Goal: Task Accomplishment & Management: Manage account settings

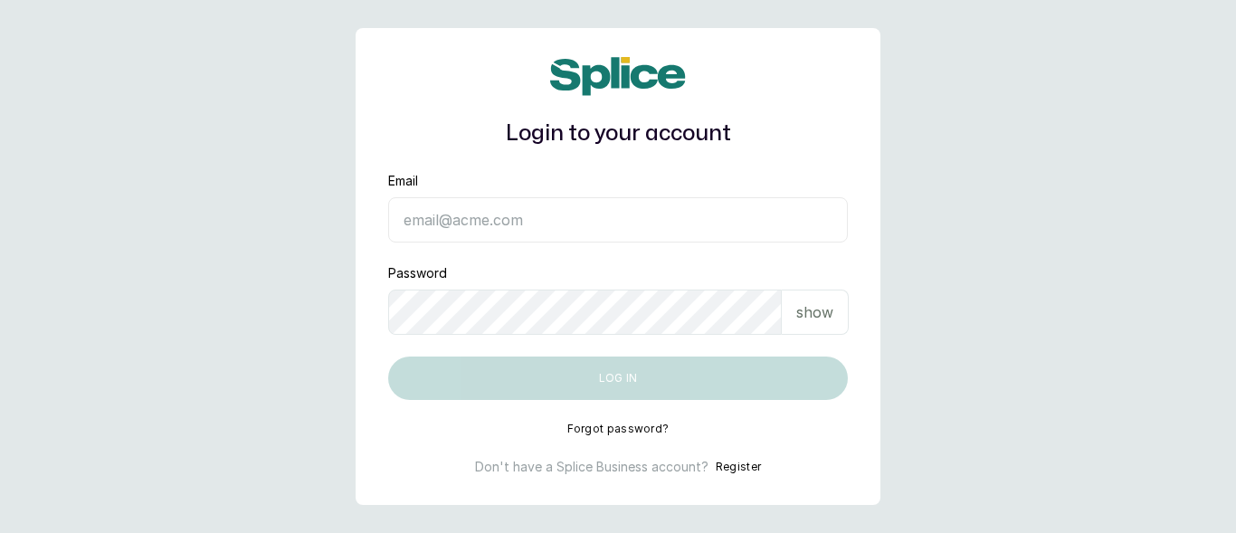
type input "skingenicpro@brownskingirlbsg.com"
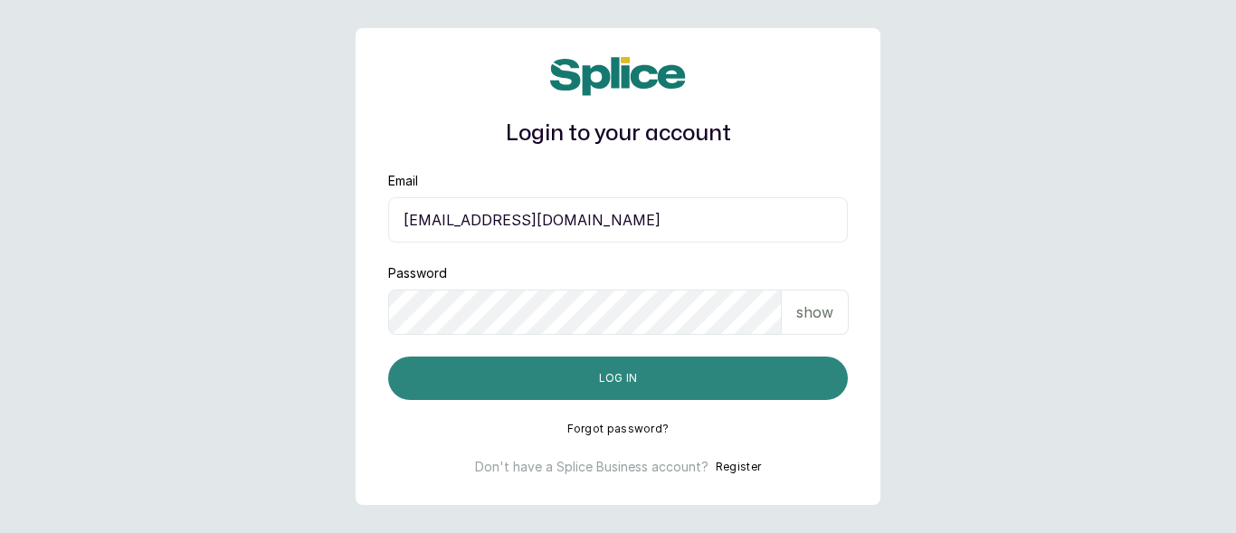
click at [773, 385] on button "Log in" at bounding box center [618, 378] width 460 height 43
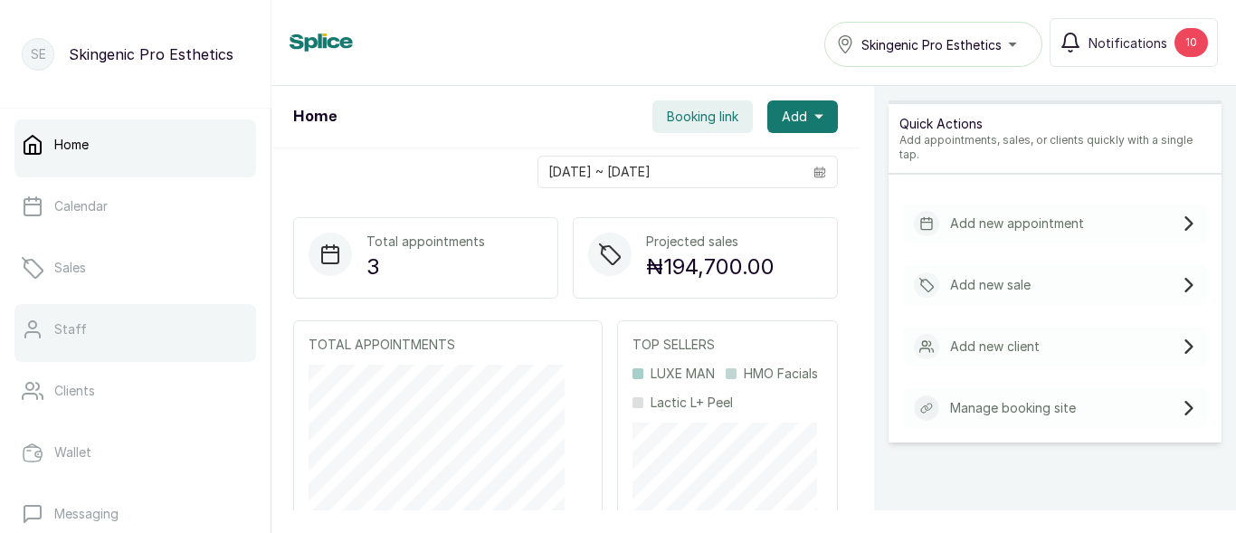
click at [66, 330] on p "Staff" at bounding box center [70, 329] width 33 height 18
